Goal: Task Accomplishment & Management: Manage account settings

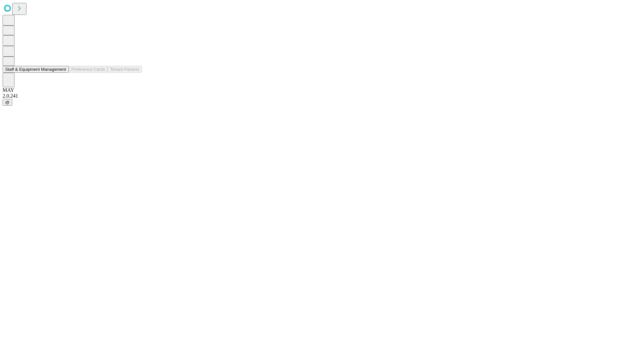
click at [60, 73] on button "Staff & Equipment Management" at bounding box center [36, 69] width 66 height 7
click at [62, 73] on button "Staff & Equipment Management" at bounding box center [36, 69] width 66 height 7
